Goal: Communication & Community: Answer question/provide support

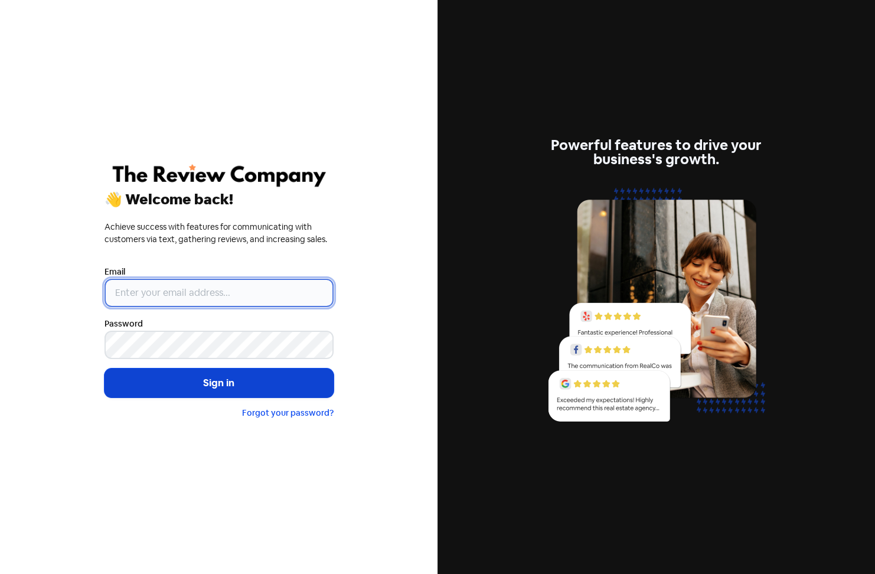
type input "[PERSON_NAME][EMAIL_ADDRESS][PERSON_NAME][DOMAIN_NAME]"
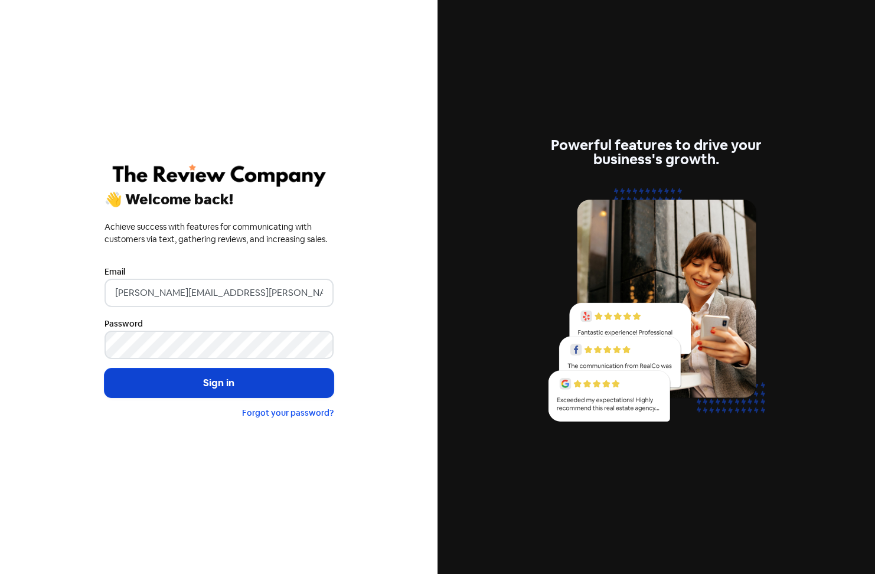
click at [227, 377] on button "Sign in" at bounding box center [218, 383] width 229 height 30
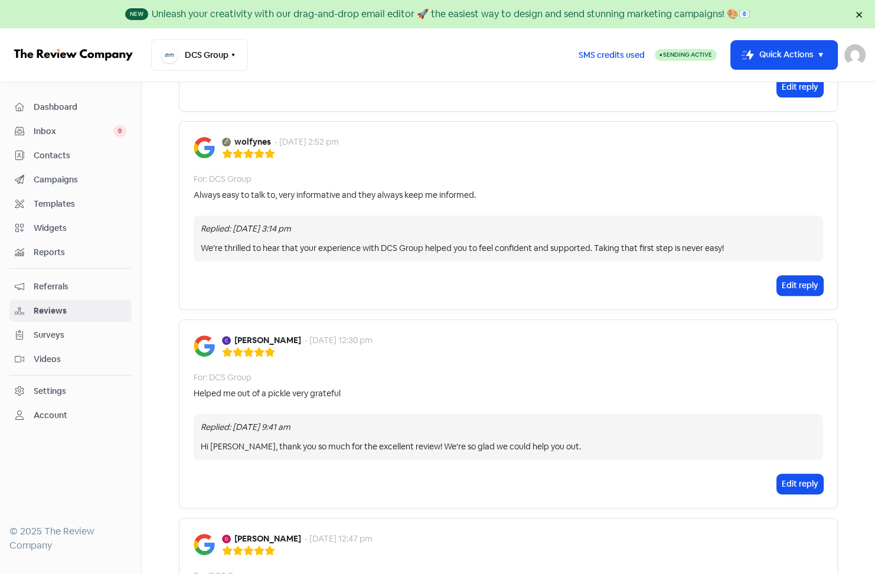
scroll to position [472, 0]
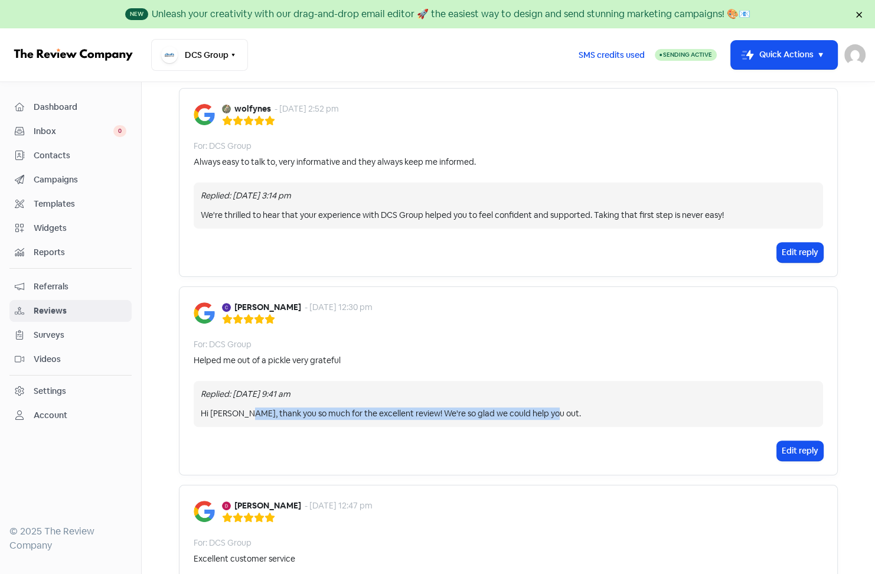
drag, startPoint x: 237, startPoint y: 411, endPoint x: 565, endPoint y: 414, distance: 328.2
click at [565, 414] on div "Hi [PERSON_NAME], thank you so much for the excellent review! We're so glad we …" at bounding box center [508, 413] width 615 height 12
copy div "thank you so much for the excellent review! We're so glad we could help you out."
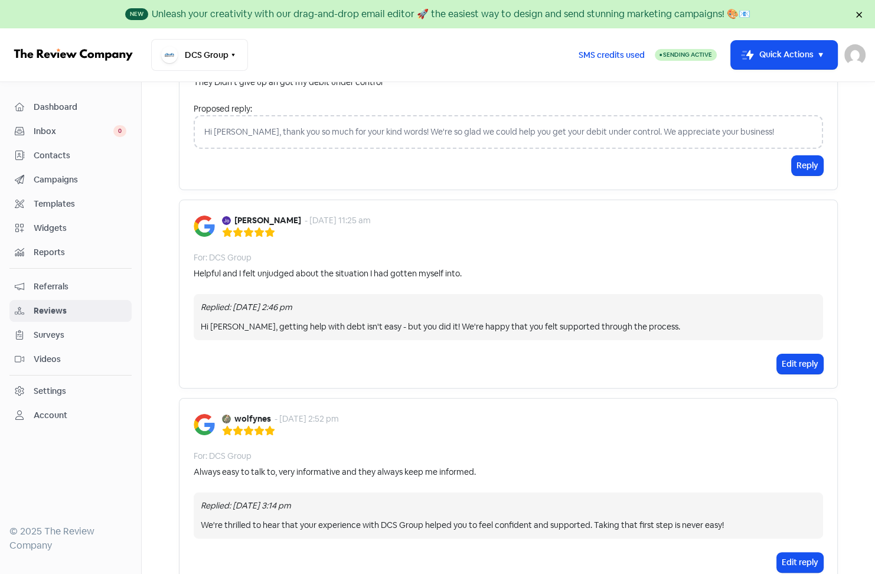
scroll to position [59, 0]
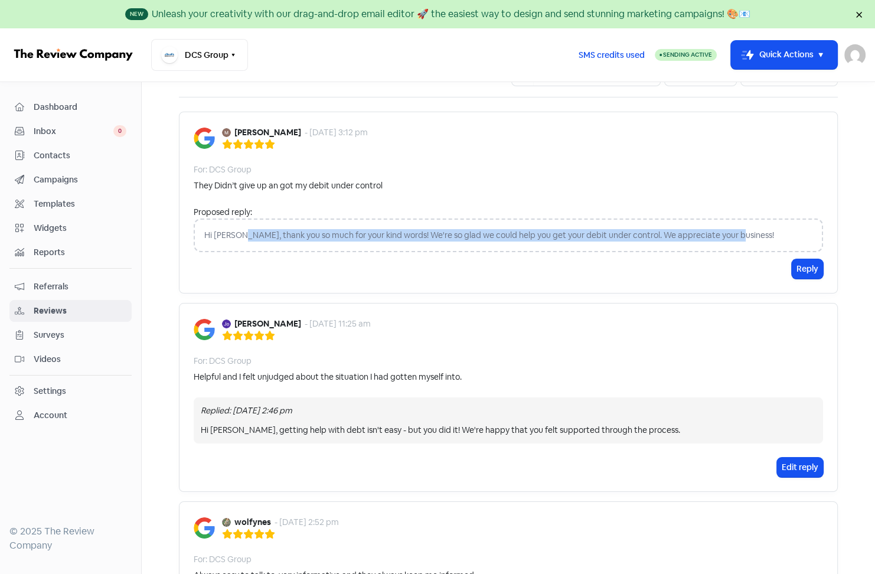
drag, startPoint x: 234, startPoint y: 235, endPoint x: 742, endPoint y: 245, distance: 508.3
click at [742, 245] on div "Hi [PERSON_NAME], thank you so much for your kind words! We're so glad we could…" at bounding box center [508, 235] width 629 height 34
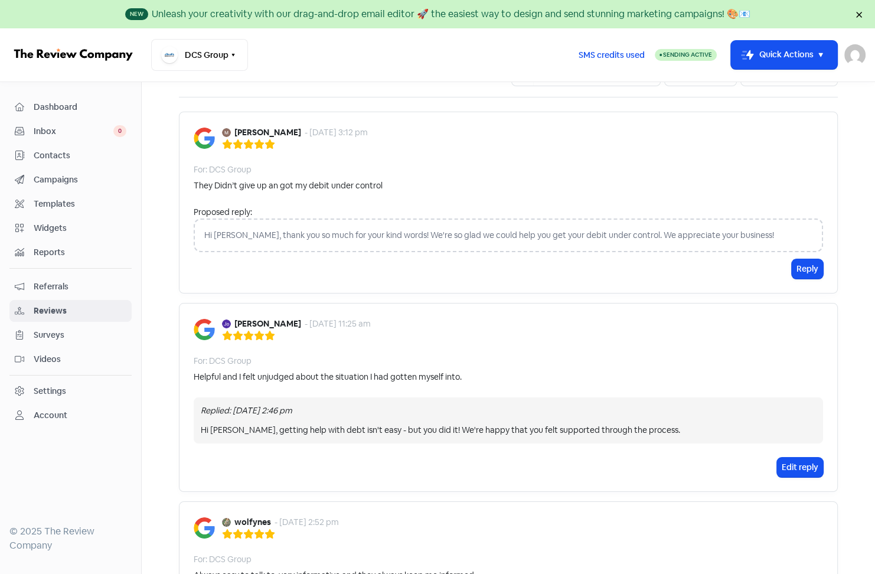
click at [503, 278] on div "[PERSON_NAME] - [DATE] 3:12 pm For: DCS Group They Didn’t give up an got my deb…" at bounding box center [508, 203] width 659 height 182
click at [199, 235] on div "Hi [PERSON_NAME], thank you so much for your kind words! We're so glad we could…" at bounding box center [508, 235] width 629 height 34
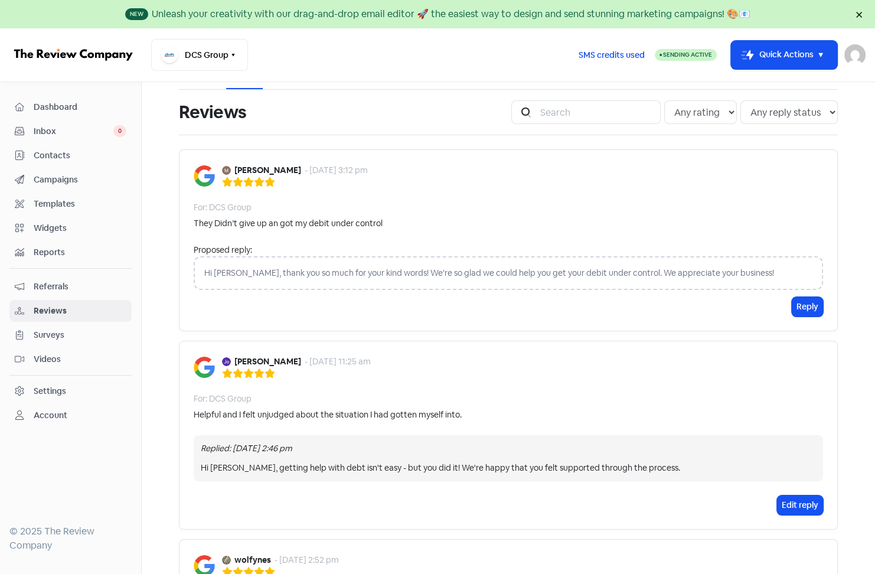
scroll to position [0, 0]
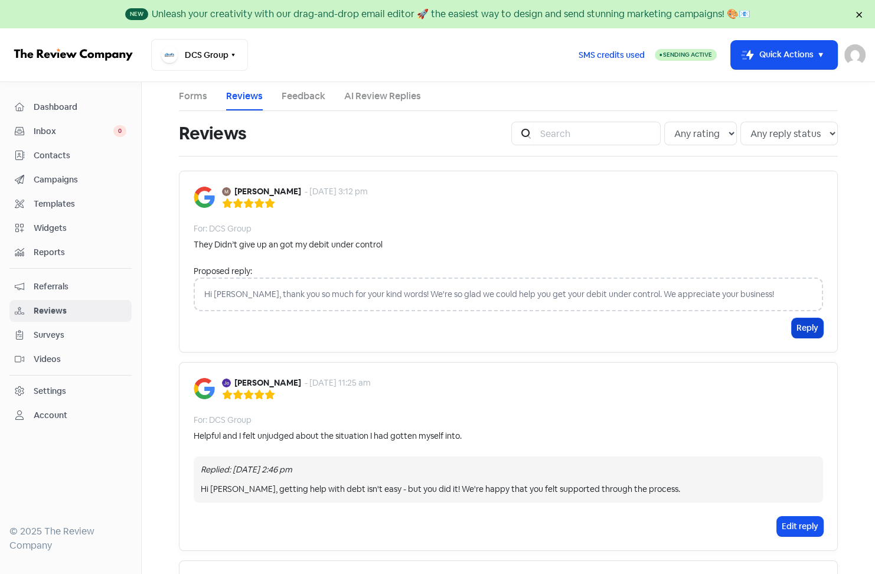
click at [796, 326] on button "Reply" at bounding box center [806, 327] width 31 height 19
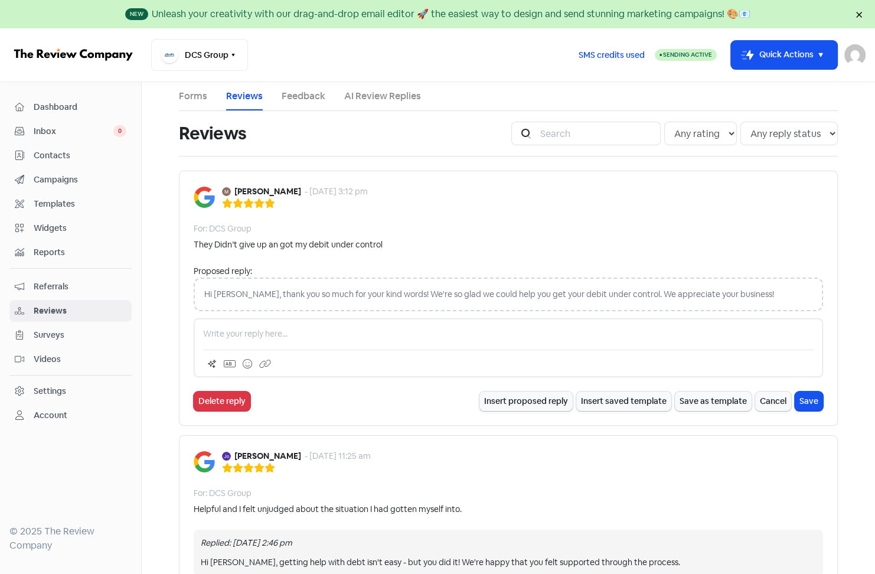
click at [260, 334] on p at bounding box center [508, 334] width 610 height 12
click at [203, 333] on p "thank you so much for the excellent review! We're so glad we could help you out." at bounding box center [508, 334] width 610 height 12
click at [398, 334] on p "Hi [PERSON_NAME], thank you so much for the excellent review! We're so glad we …" at bounding box center [508, 334] width 610 height 12
click at [334, 336] on p "Hi [PERSON_NAME], thank you so much for the excellent review! We're so glad we …" at bounding box center [508, 334] width 610 height 12
click at [411, 335] on p "Hi [PERSON_NAME], thank you so much for the great review! We're so glad we coul…" at bounding box center [508, 334] width 610 height 12
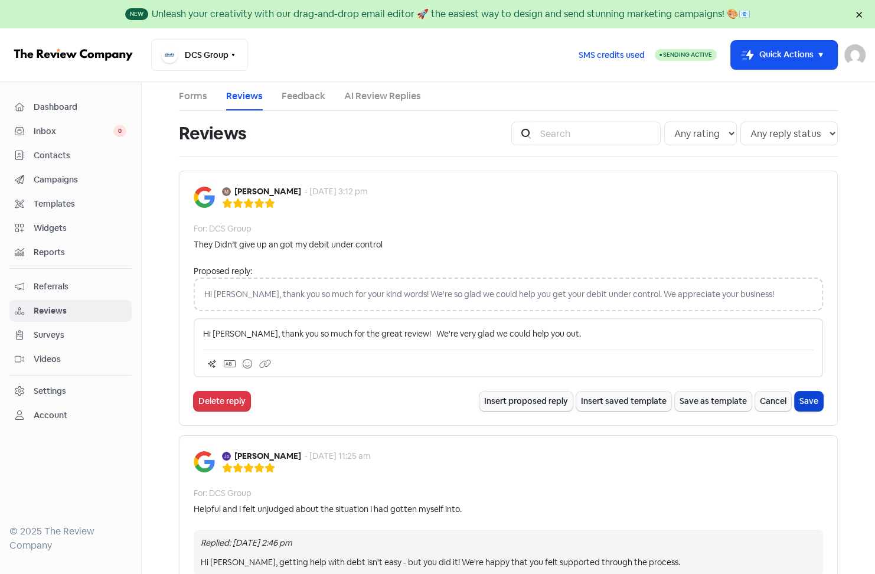
click at [809, 401] on button "Save" at bounding box center [808, 400] width 28 height 19
